Goal: Find specific page/section: Find specific page/section

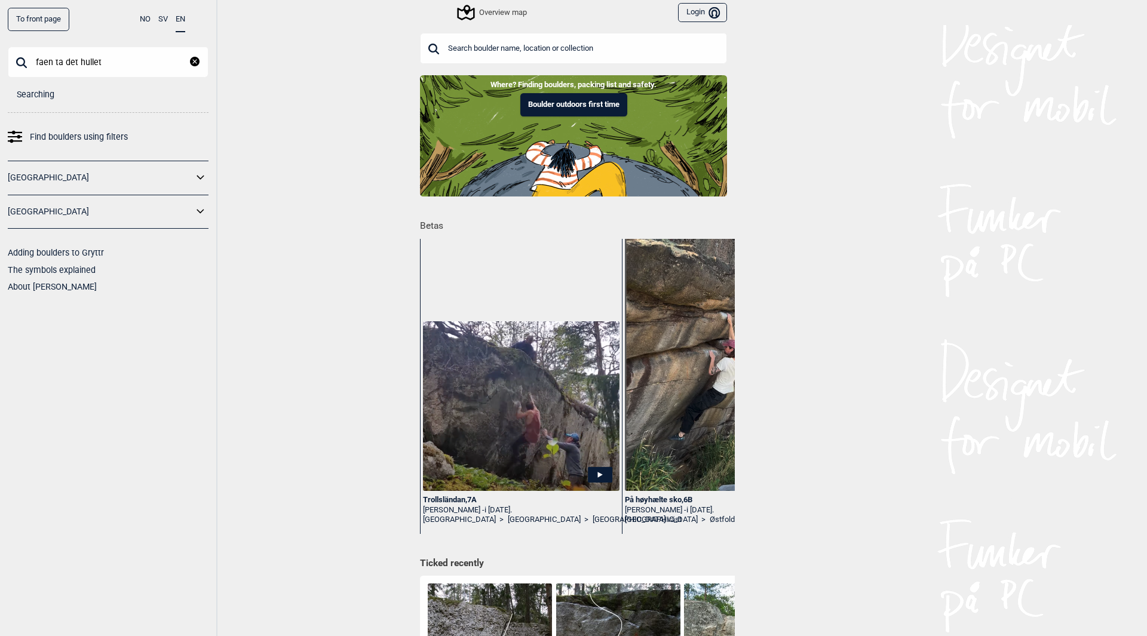
type input "faen ta det hullet"
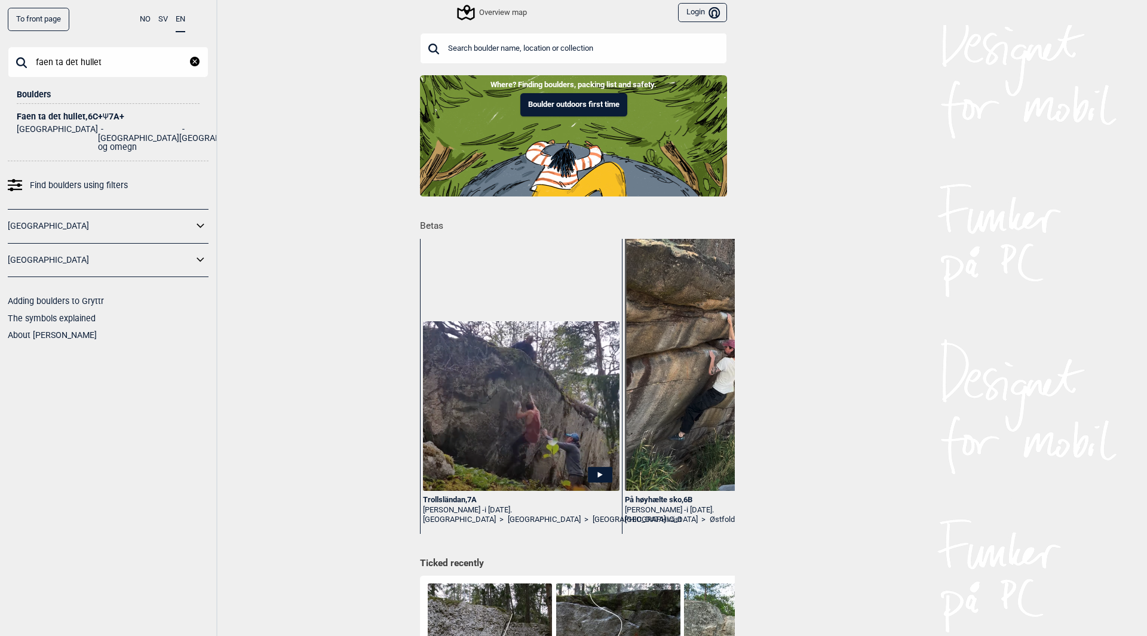
click at [76, 115] on div "Faen ta det hullet , 6C+ Ψ 7A+" at bounding box center [108, 116] width 183 height 9
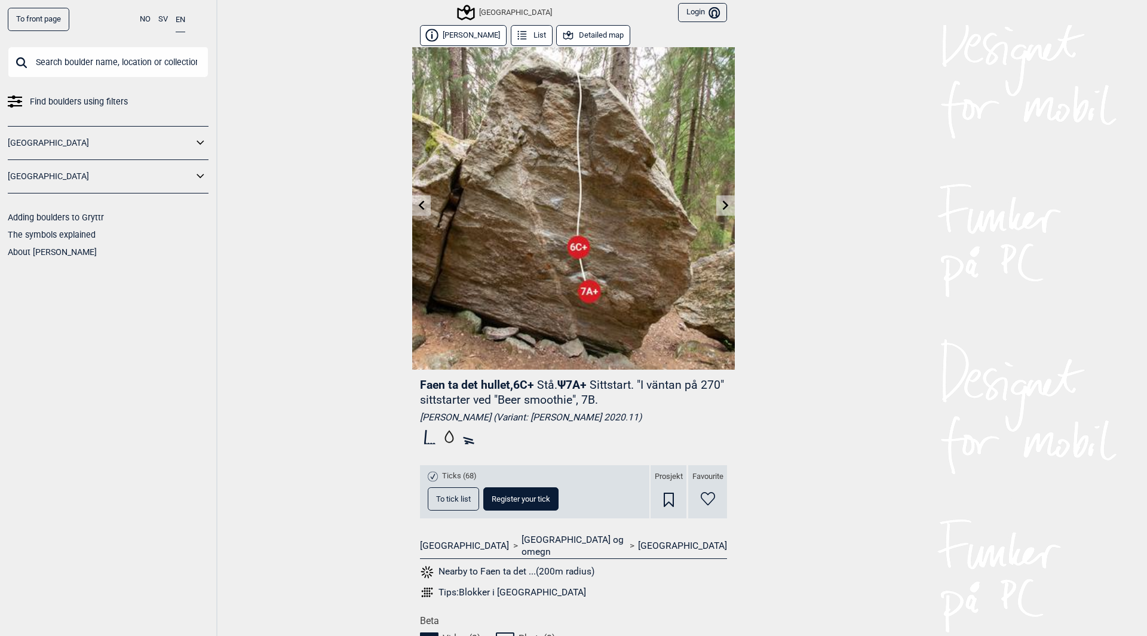
click at [65, 59] on input "text" at bounding box center [108, 62] width 201 height 31
type input "hullet"
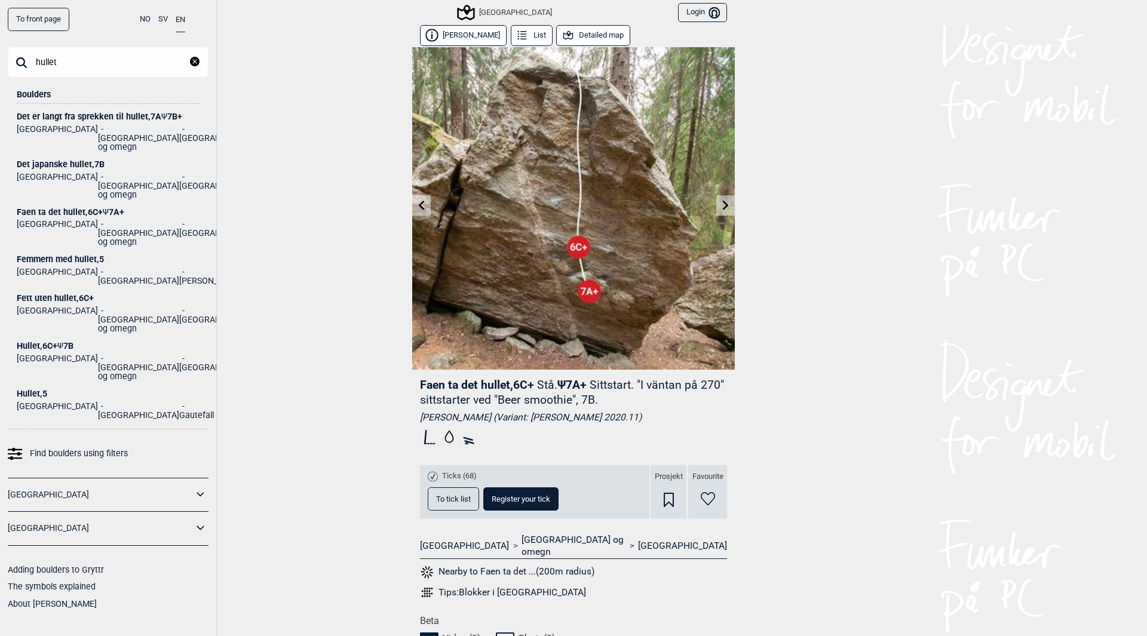
click at [45, 342] on div "Hullet , 6C+ Ψ 7B" at bounding box center [108, 346] width 183 height 9
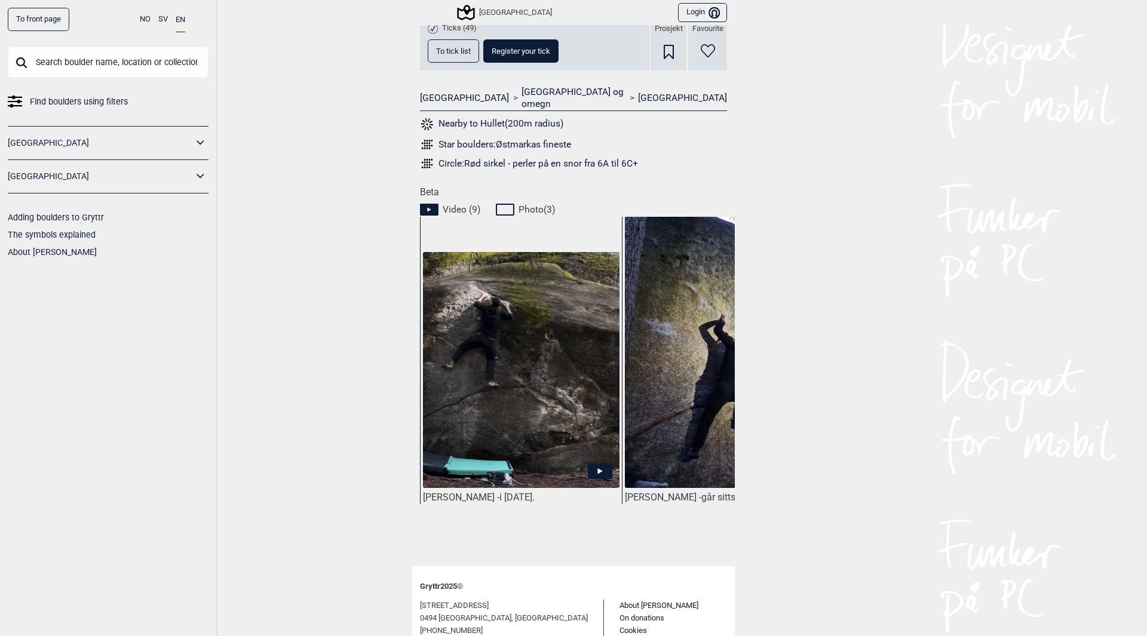
scroll to position [418, 0]
click at [592, 462] on icon at bounding box center [600, 470] width 25 height 16
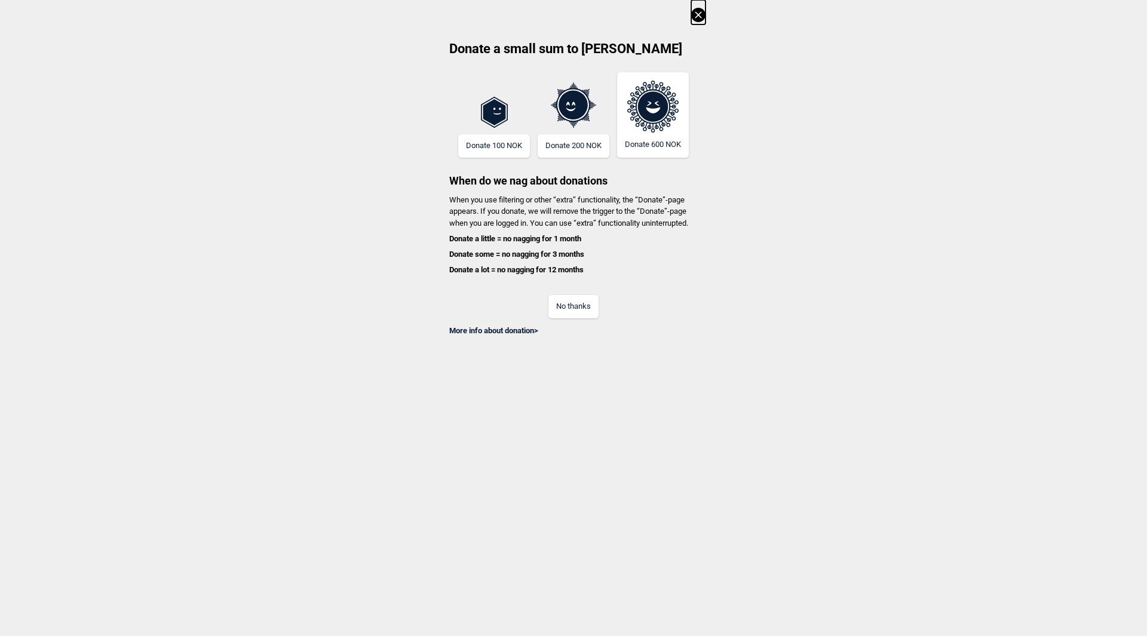
click at [566, 307] on button "No thanks" at bounding box center [574, 306] width 50 height 23
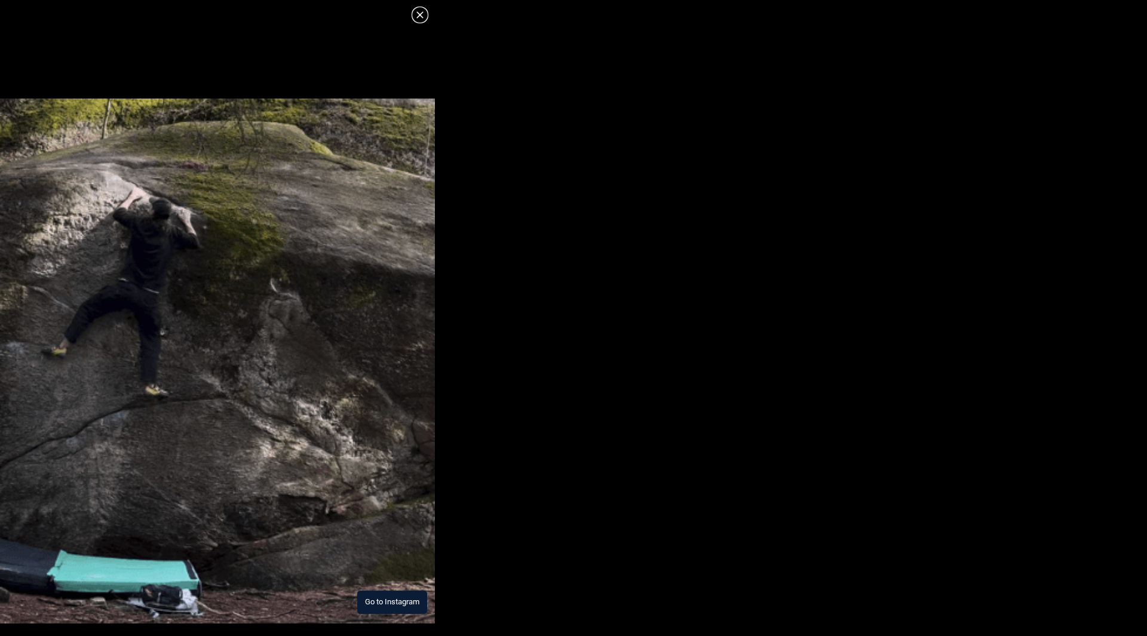
click at [386, 599] on button "Go to Instagram" at bounding box center [392, 602] width 70 height 23
